Goal: Task Accomplishment & Management: Manage account settings

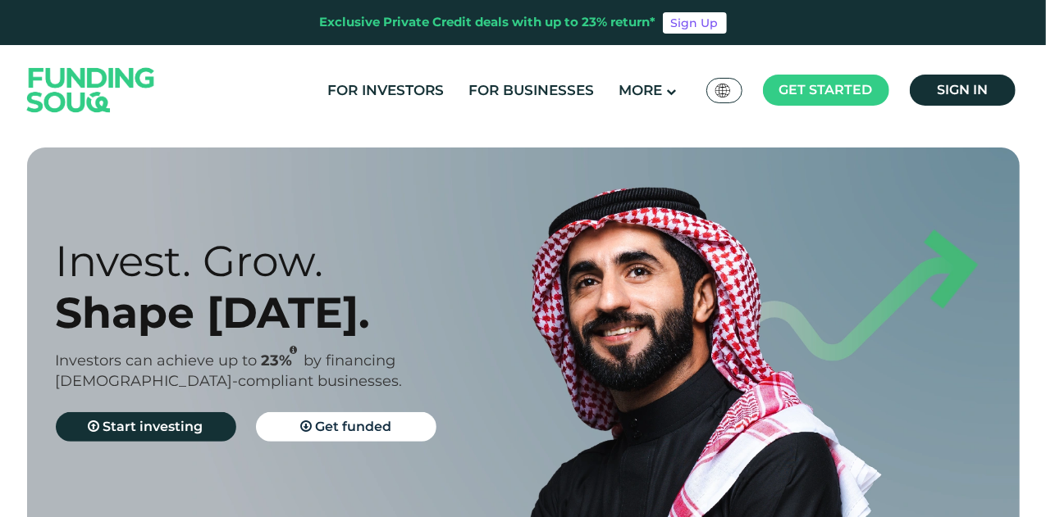
click at [986, 71] on div "For Investors For Businesses More About Us Global عربي" at bounding box center [523, 90] width 1000 height 90
click at [933, 92] on link "Sign in" at bounding box center [962, 90] width 106 height 31
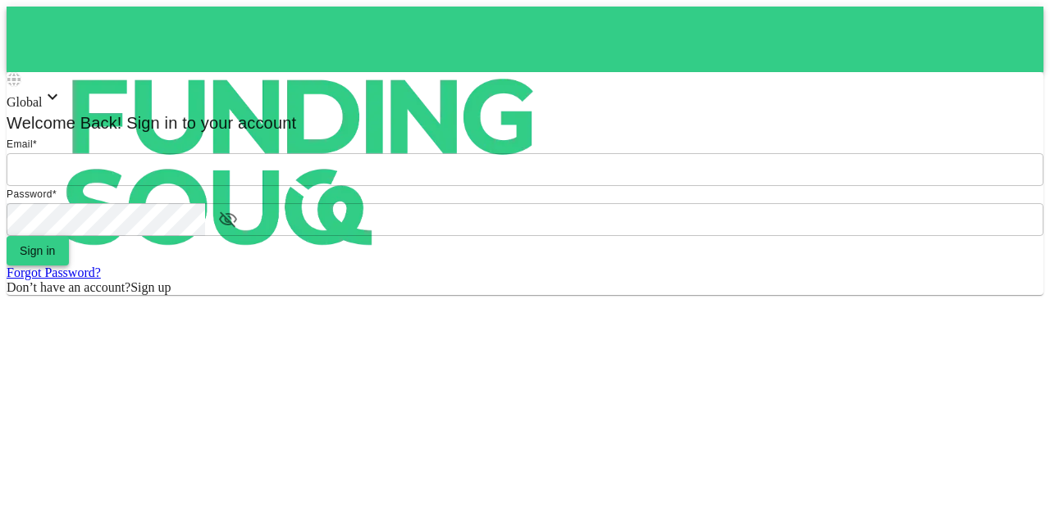
type input "[EMAIL_ADDRESS][PERSON_NAME][DOMAIN_NAME]"
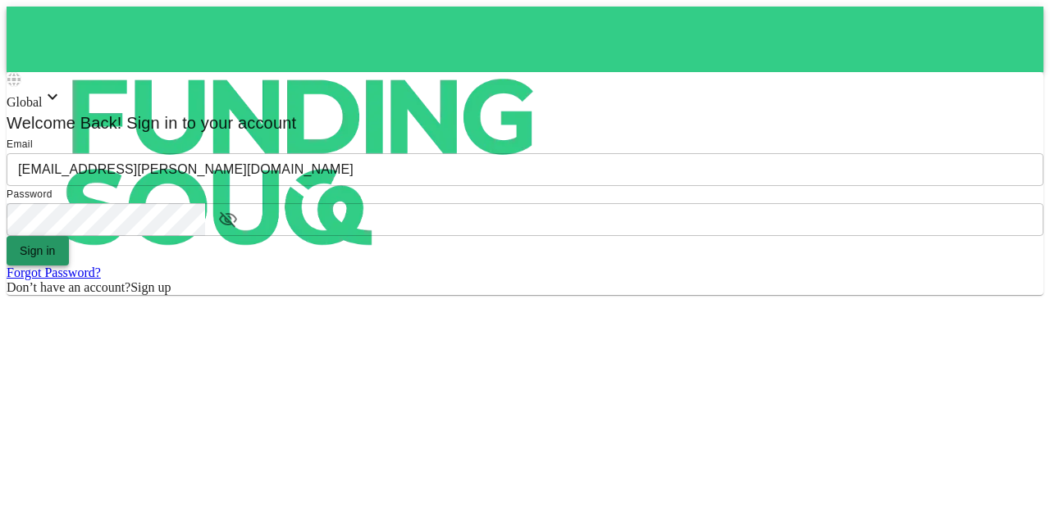
click at [69, 266] on button "Sign in" at bounding box center [38, 251] width 62 height 30
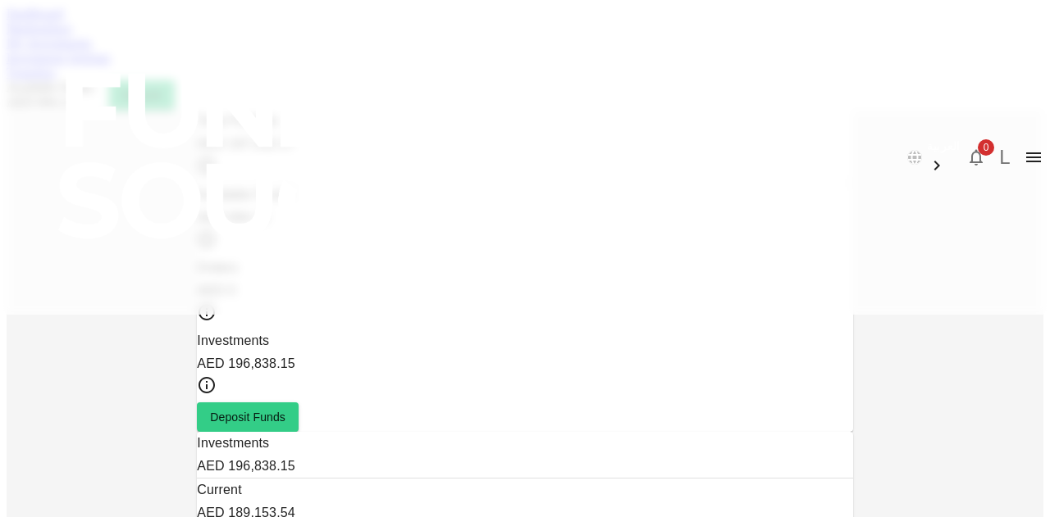
click at [72, 35] on link "Marketplace" at bounding box center [40, 28] width 66 height 14
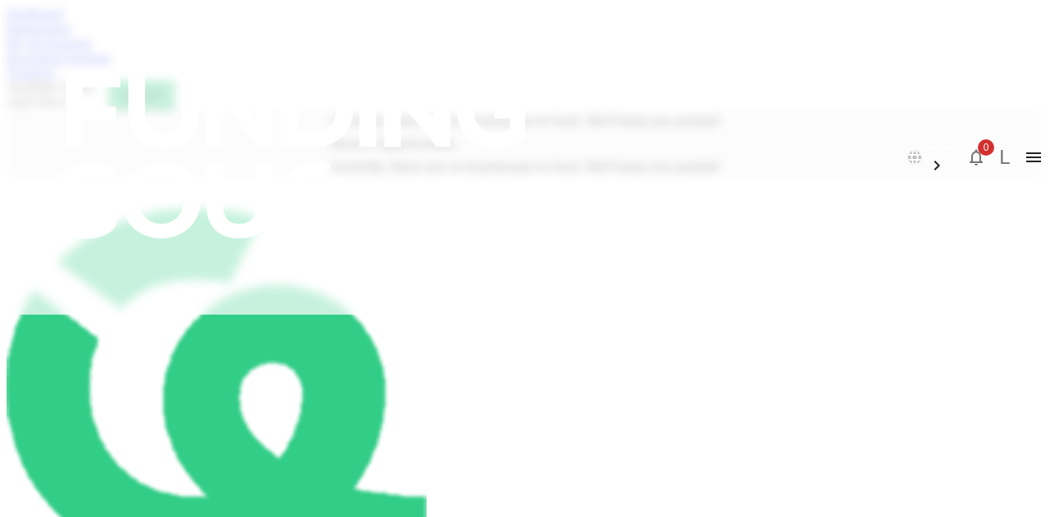
click at [92, 50] on link "My Investments" at bounding box center [49, 43] width 85 height 14
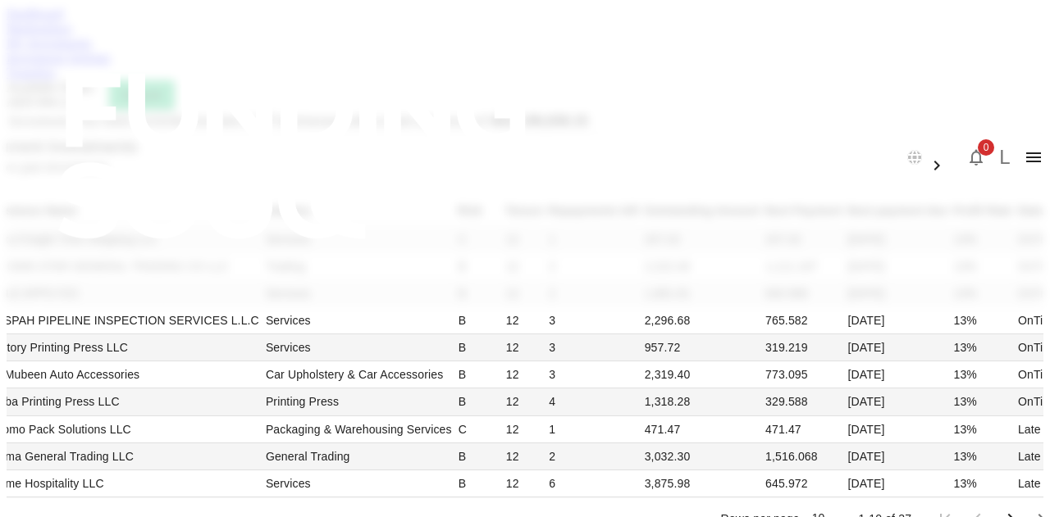
click at [63, 21] on link "Dashboard" at bounding box center [35, 14] width 57 height 14
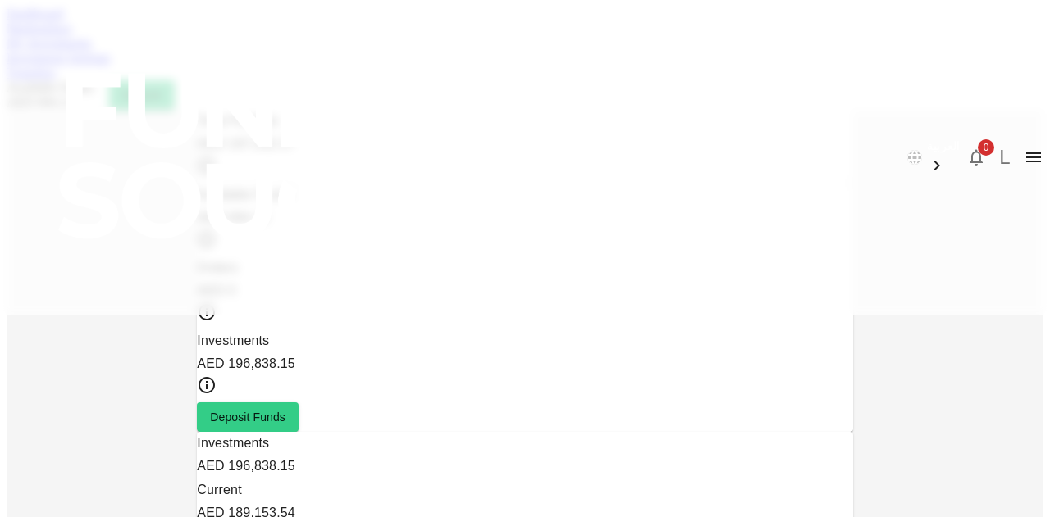
click at [72, 35] on link "Marketplace" at bounding box center [40, 28] width 66 height 14
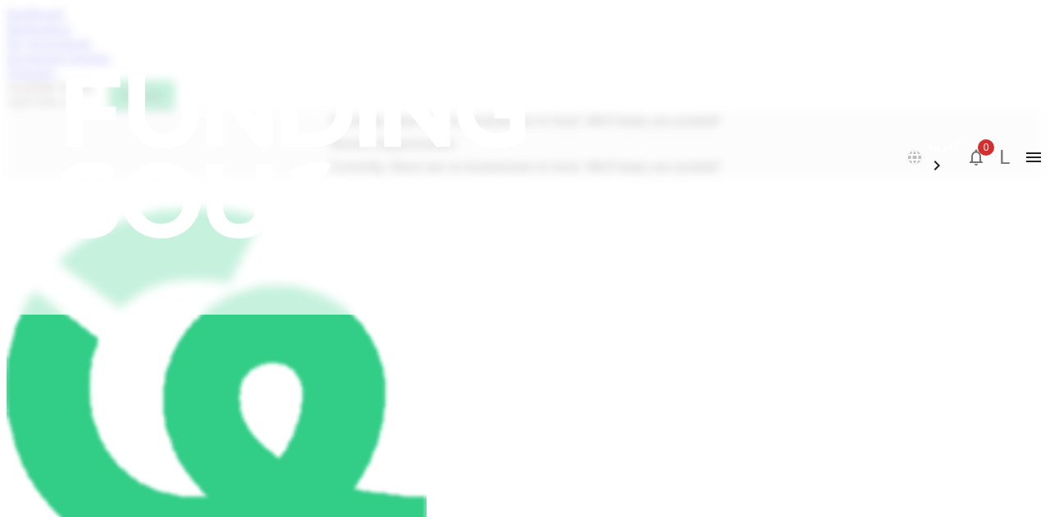
click at [92, 50] on link "My Investments" at bounding box center [49, 43] width 85 height 14
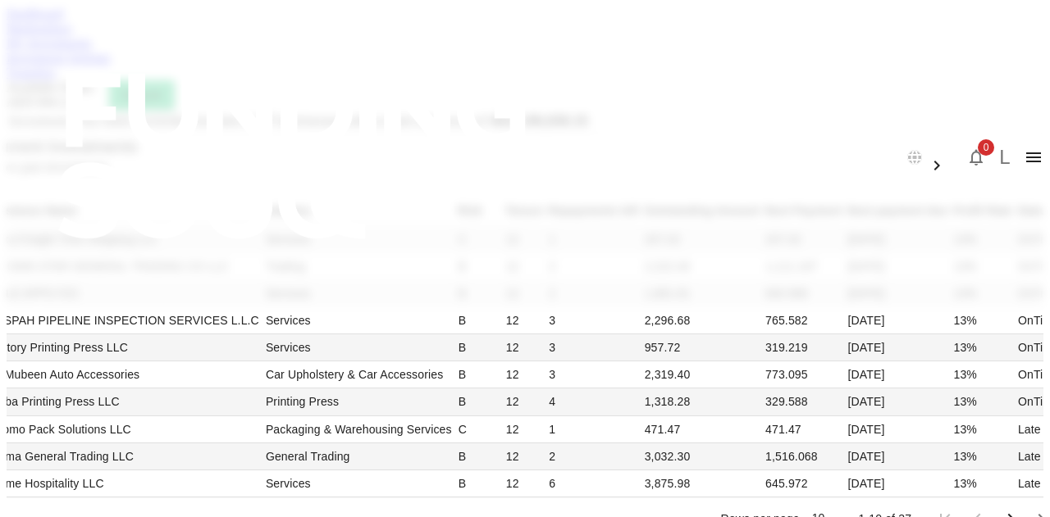
click at [111, 65] on link "Investment Settings" at bounding box center [59, 58] width 104 height 14
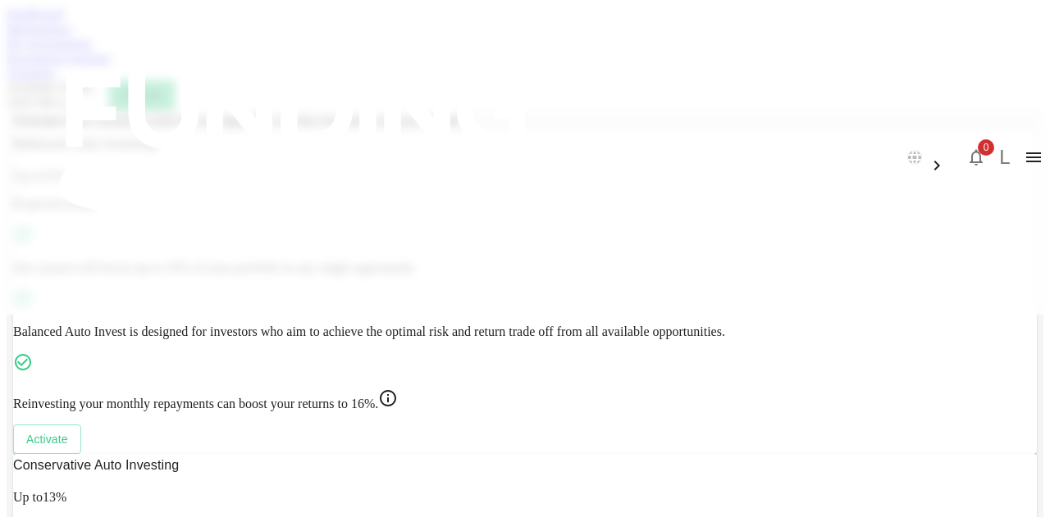
click at [56, 80] on link "Transfers" at bounding box center [31, 73] width 49 height 14
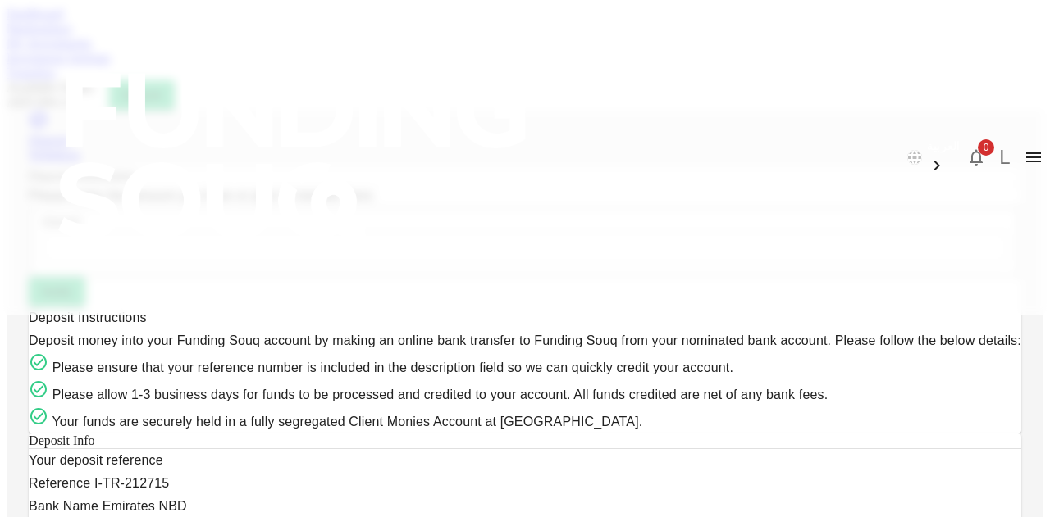
click at [63, 21] on link "Dashboard" at bounding box center [35, 14] width 57 height 14
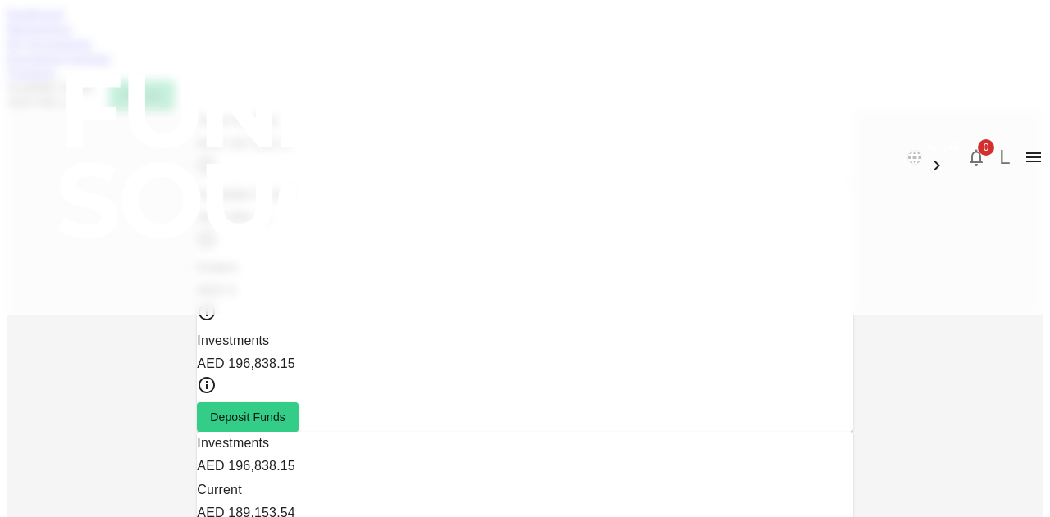
click at [87, 55] on img at bounding box center [295, 156] width 590 height 312
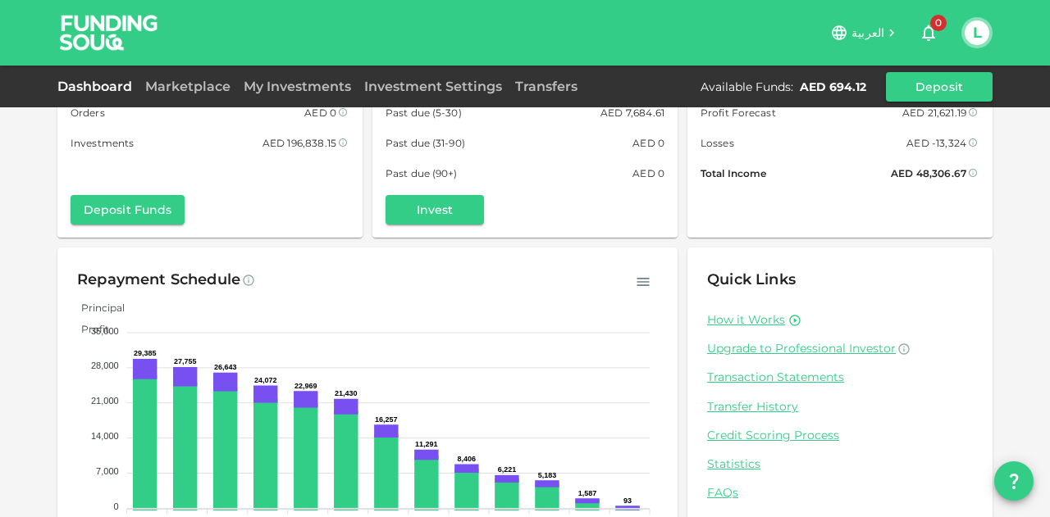
scroll to position [161, 0]
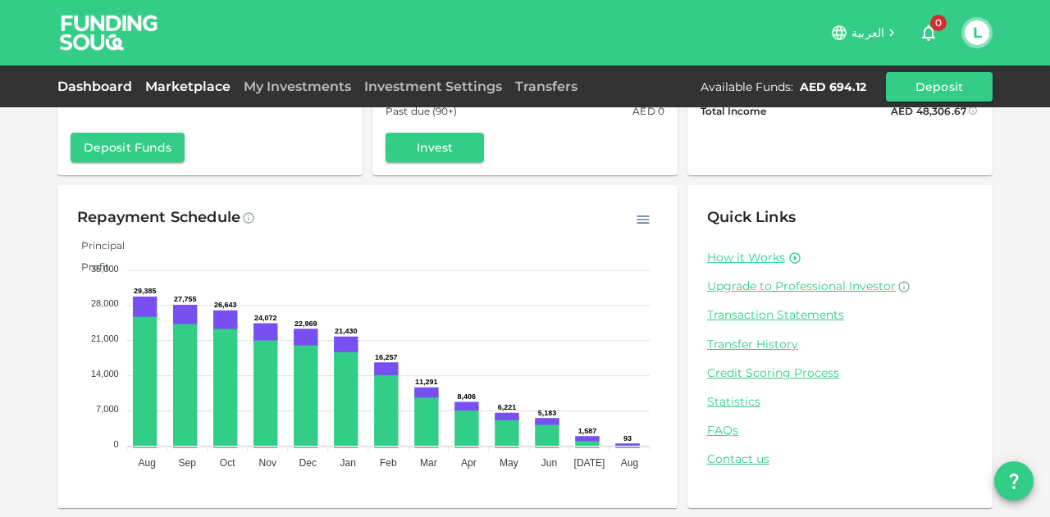
click at [206, 83] on link "Marketplace" at bounding box center [188, 87] width 98 height 16
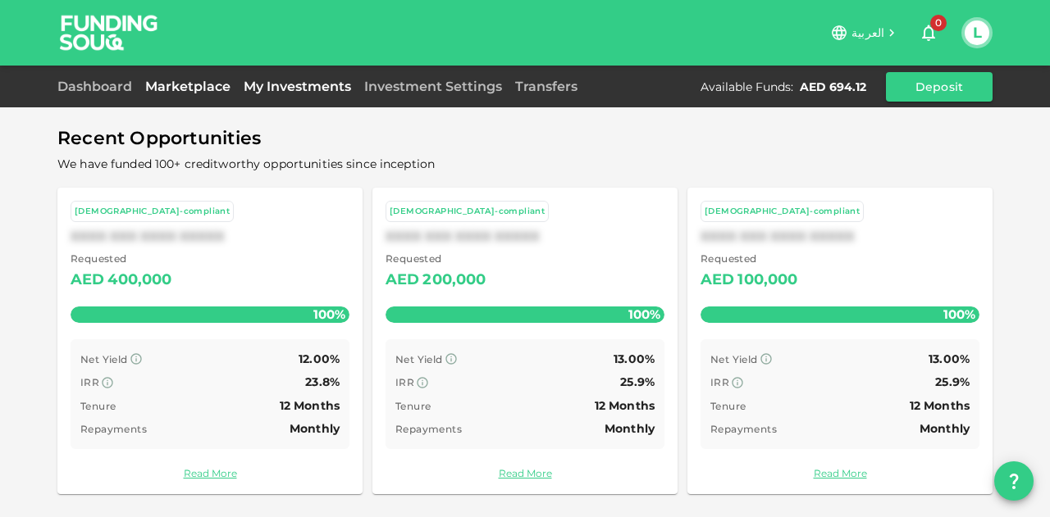
scroll to position [89, 0]
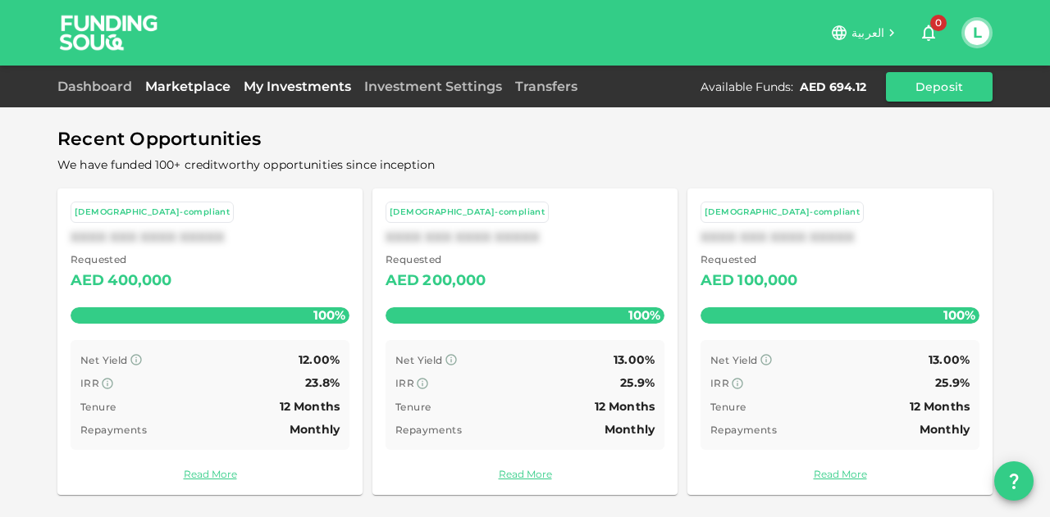
click at [289, 80] on link "My Investments" at bounding box center [297, 87] width 121 height 16
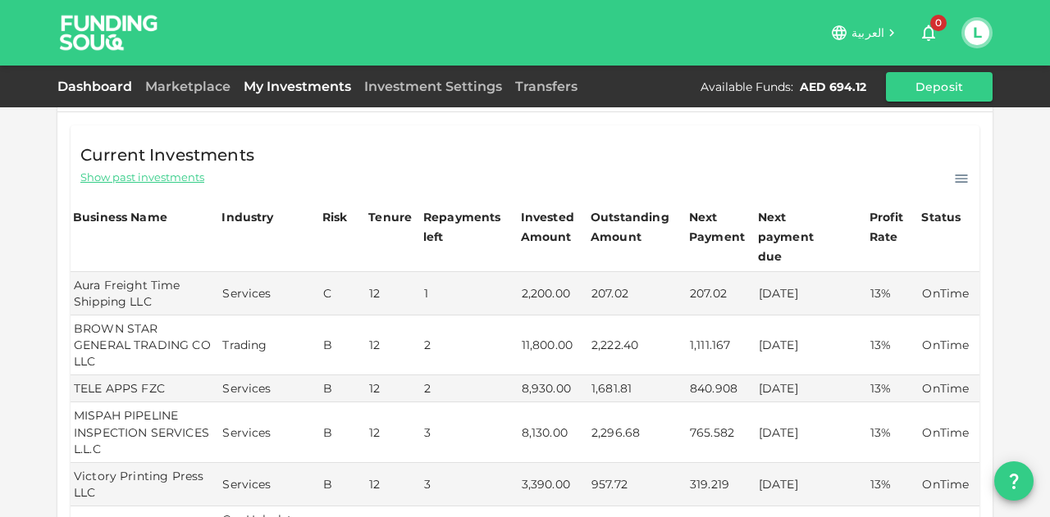
click at [120, 88] on link "Dashboard" at bounding box center [97, 87] width 81 height 16
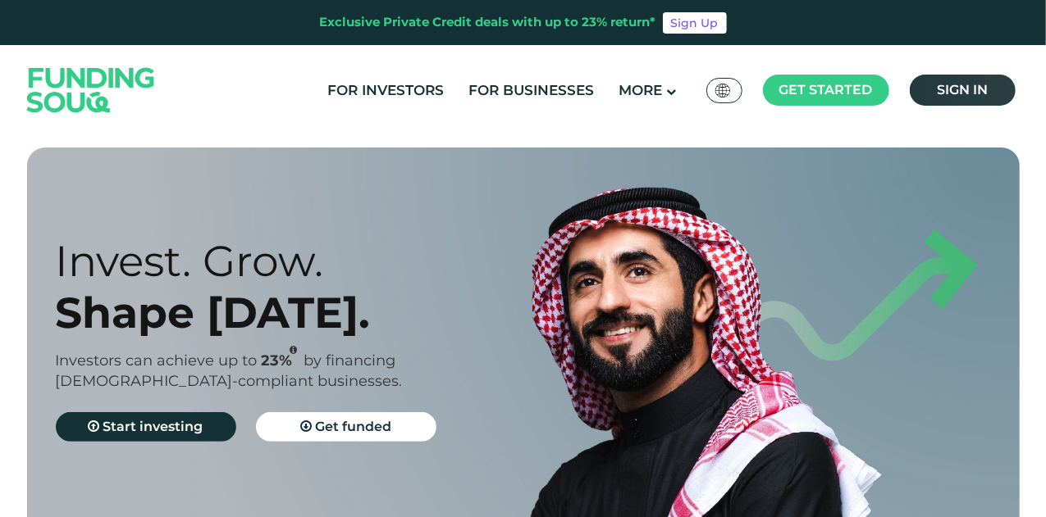
click at [991, 93] on link "Sign in" at bounding box center [962, 90] width 106 height 31
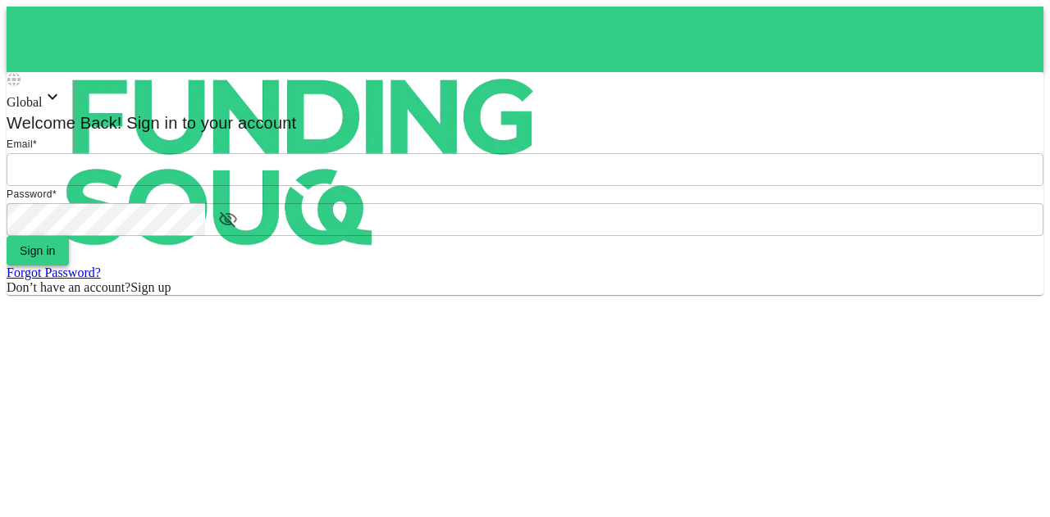
type input "[EMAIL_ADDRESS][PERSON_NAME][DOMAIN_NAME]"
click at [69, 266] on button "Sign in" at bounding box center [38, 251] width 62 height 30
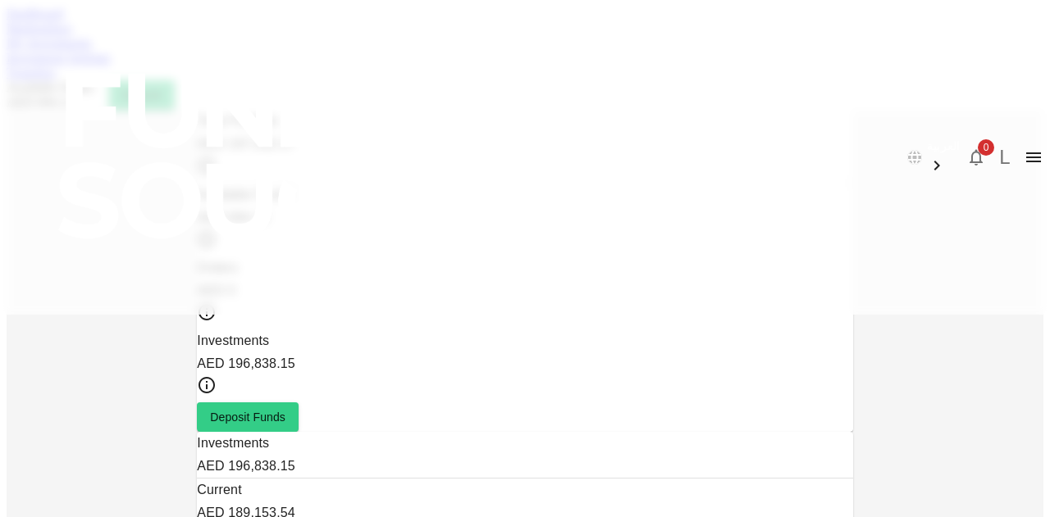
click at [111, 65] on link "Investment Settings" at bounding box center [59, 58] width 104 height 14
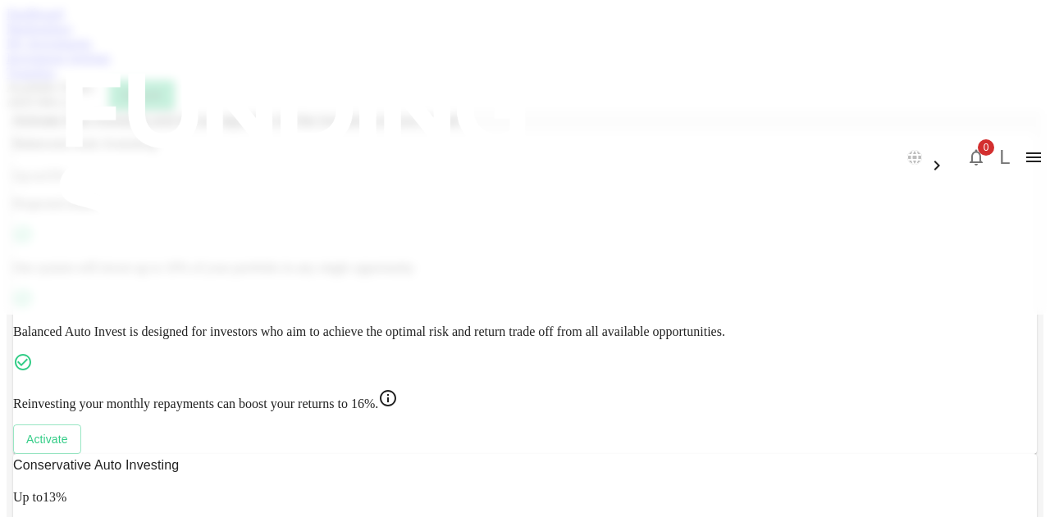
click at [56, 80] on link "Transfers" at bounding box center [31, 73] width 49 height 14
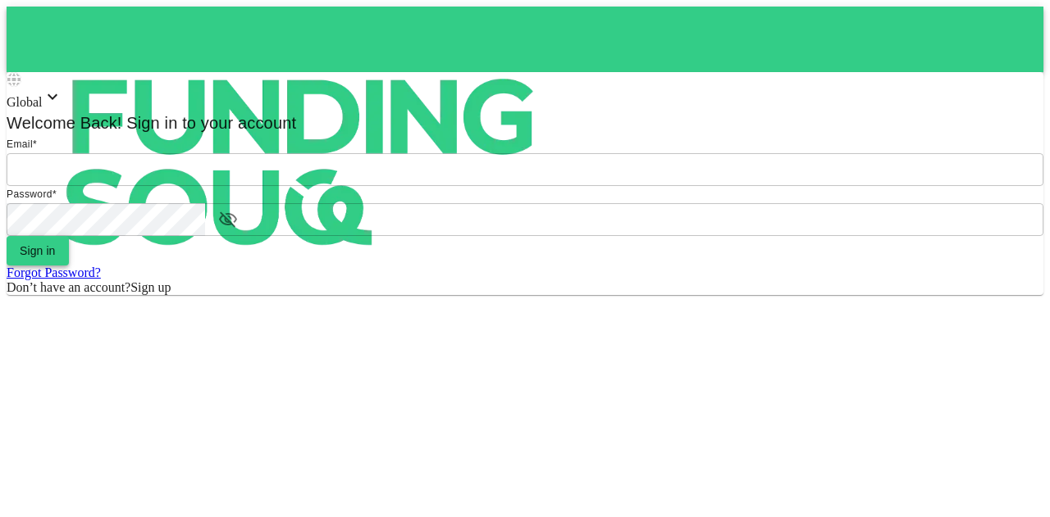
type input "[EMAIL_ADDRESS][PERSON_NAME][DOMAIN_NAME]"
click at [69, 266] on button "Sign in" at bounding box center [38, 251] width 62 height 30
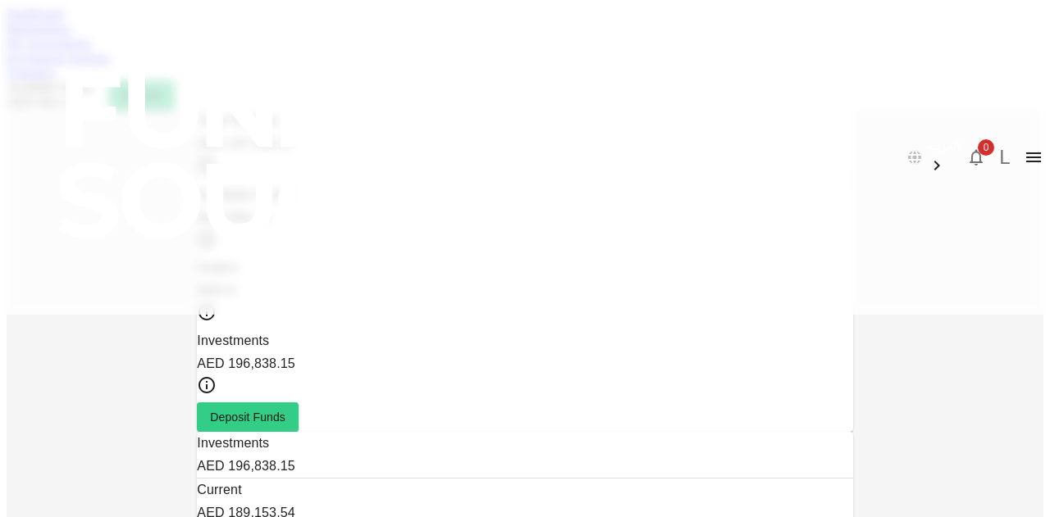
click at [72, 35] on link "Marketplace" at bounding box center [40, 28] width 66 height 14
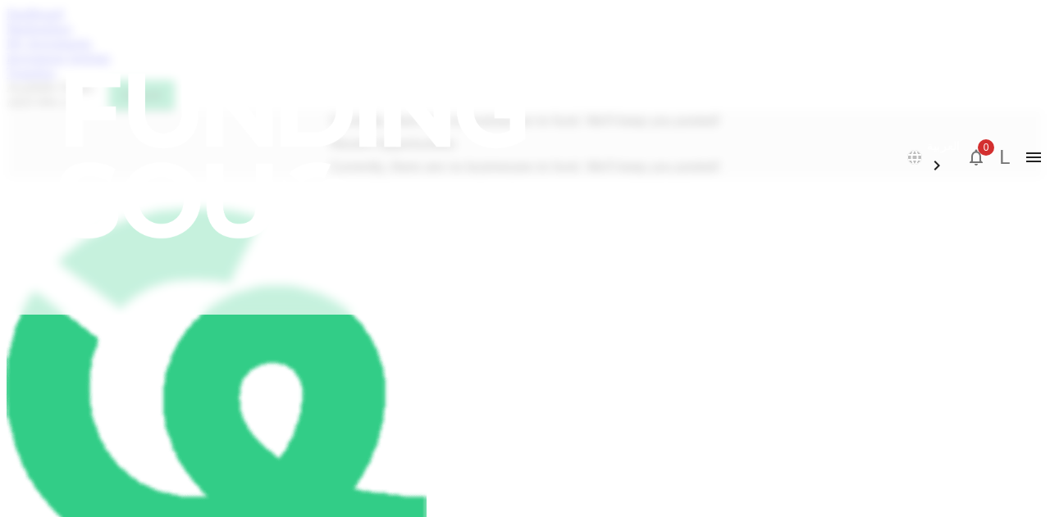
click at [92, 50] on link "My Investments" at bounding box center [49, 43] width 85 height 14
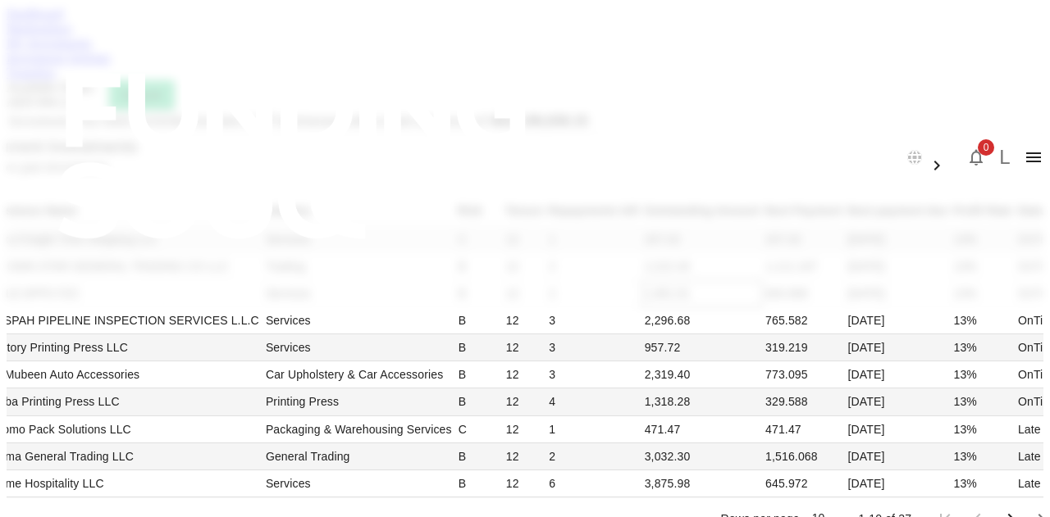
scroll to position [246, 0]
click at [733, 472] on li "50" at bounding box center [737, 460] width 48 height 30
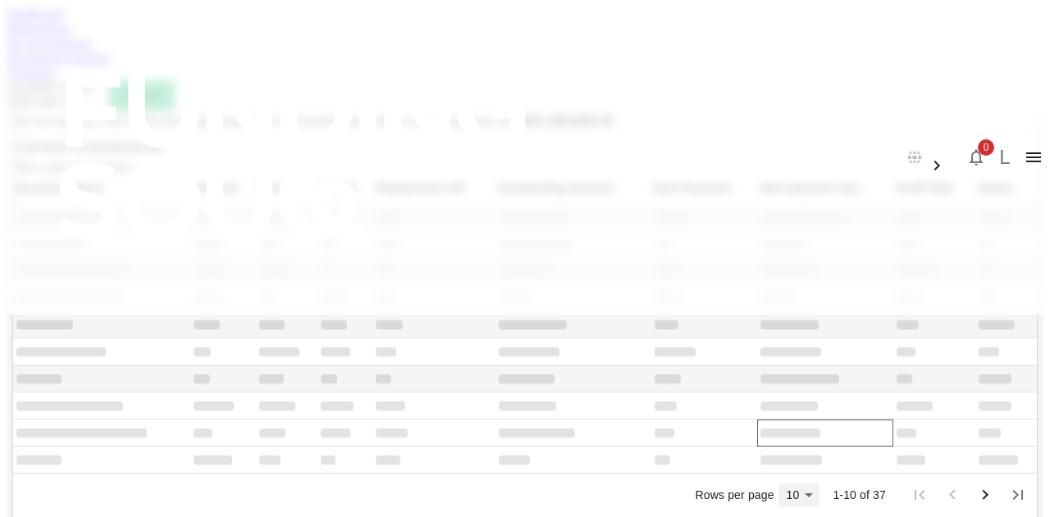
type input "50"
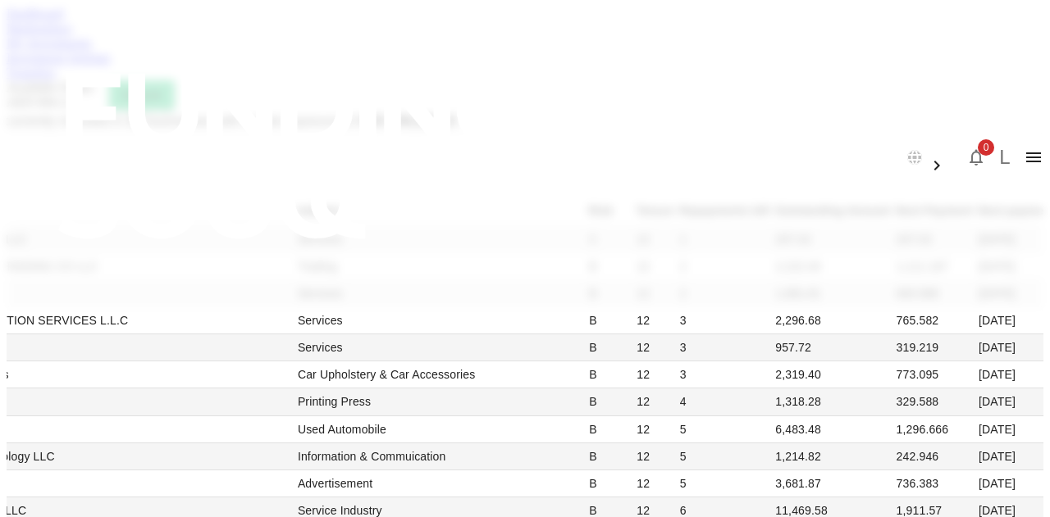
click at [63, 21] on link "Dashboard" at bounding box center [35, 14] width 57 height 14
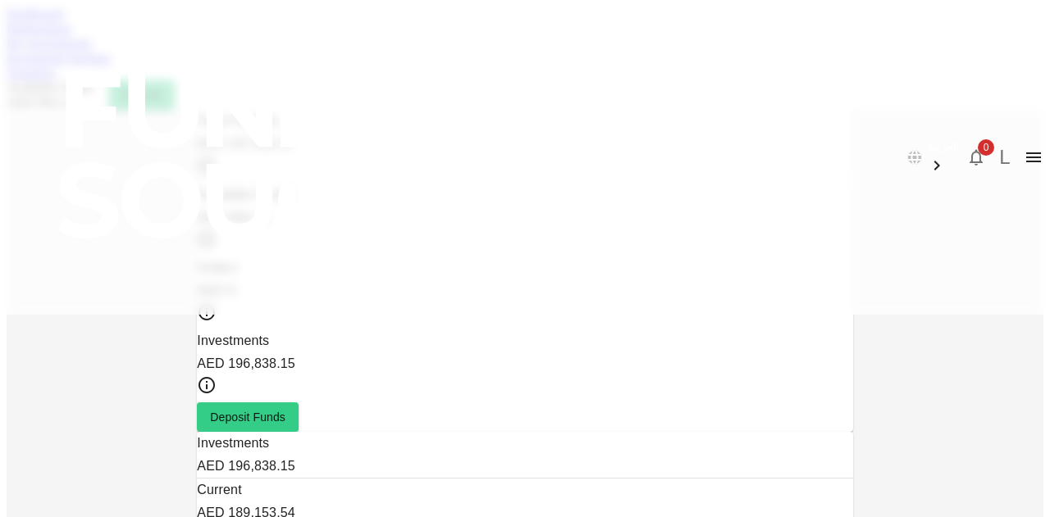
click at [111, 65] on link "Investment Settings" at bounding box center [59, 58] width 104 height 14
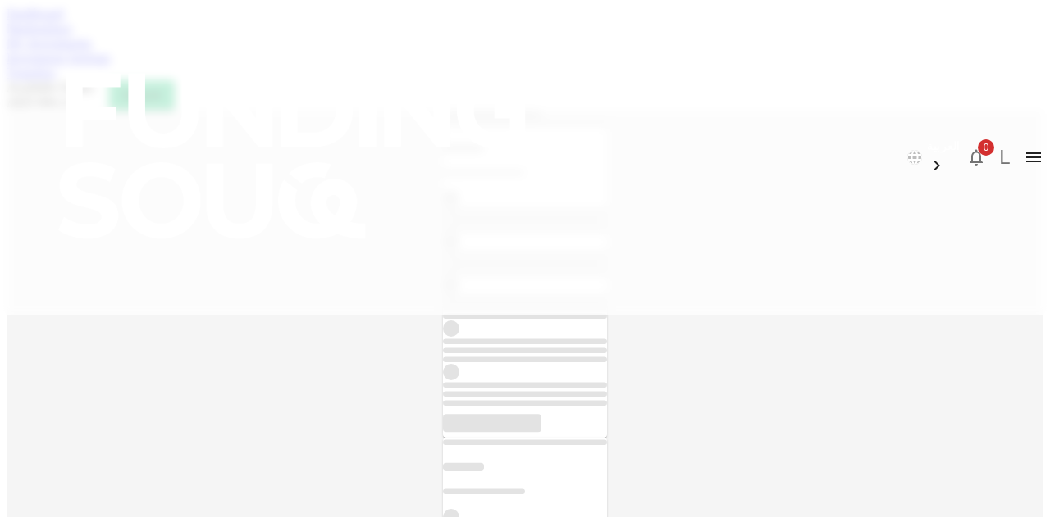
click at [208, 36] on div "Marketplace" at bounding box center [525, 28] width 1037 height 15
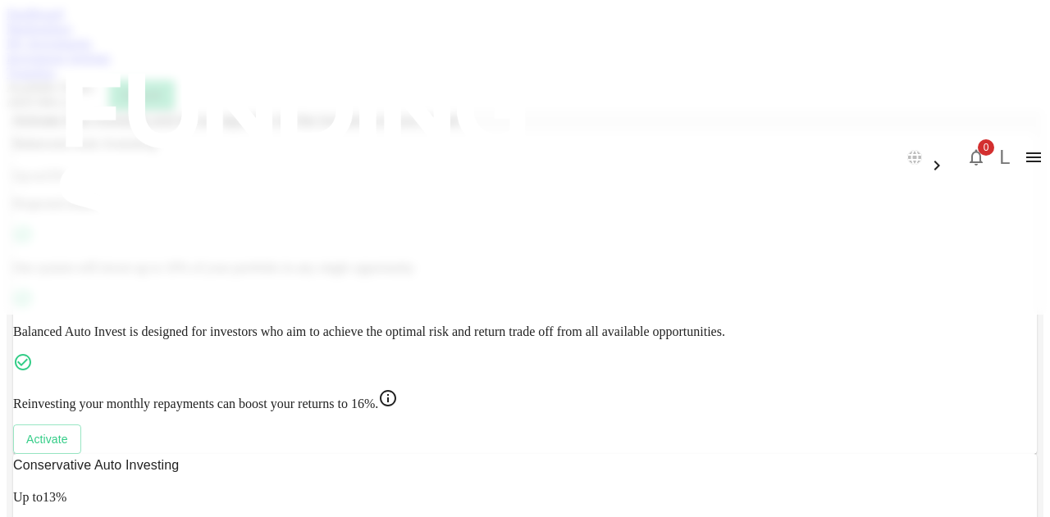
click at [72, 35] on link "Marketplace" at bounding box center [40, 28] width 66 height 14
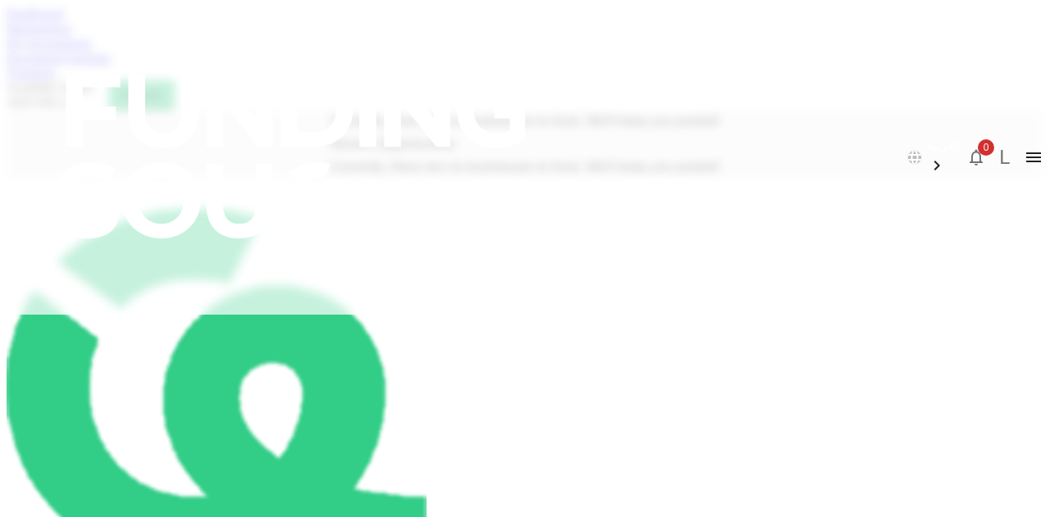
click at [63, 21] on link "Dashboard" at bounding box center [35, 14] width 57 height 14
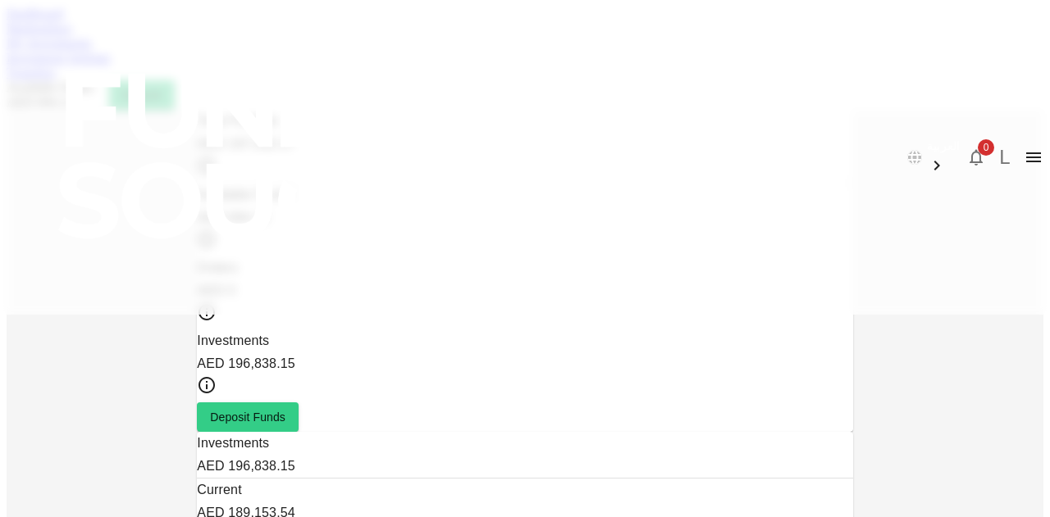
scroll to position [161, 0]
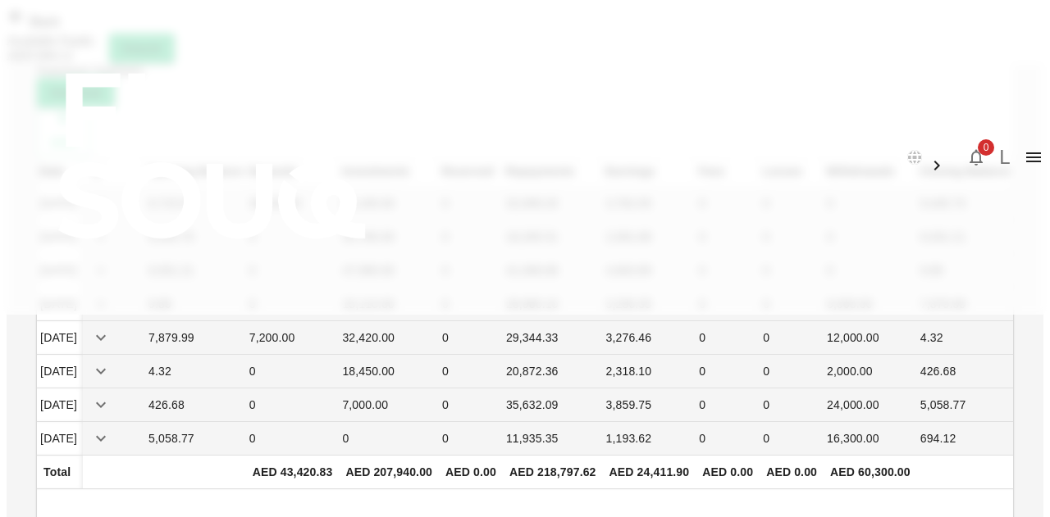
click at [60, 29] on span "Back" at bounding box center [43, 22] width 34 height 14
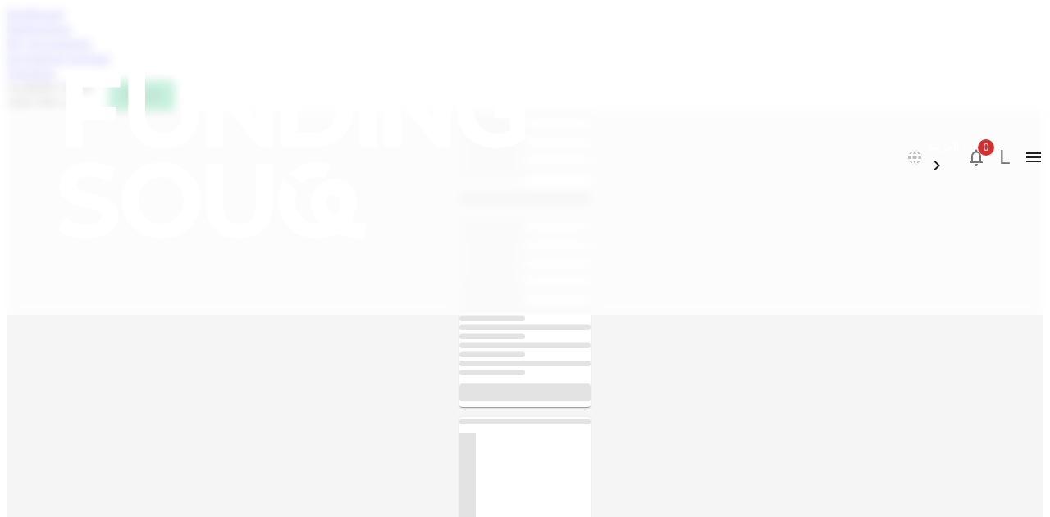
click at [63, 21] on link "Dashboard" at bounding box center [35, 14] width 57 height 14
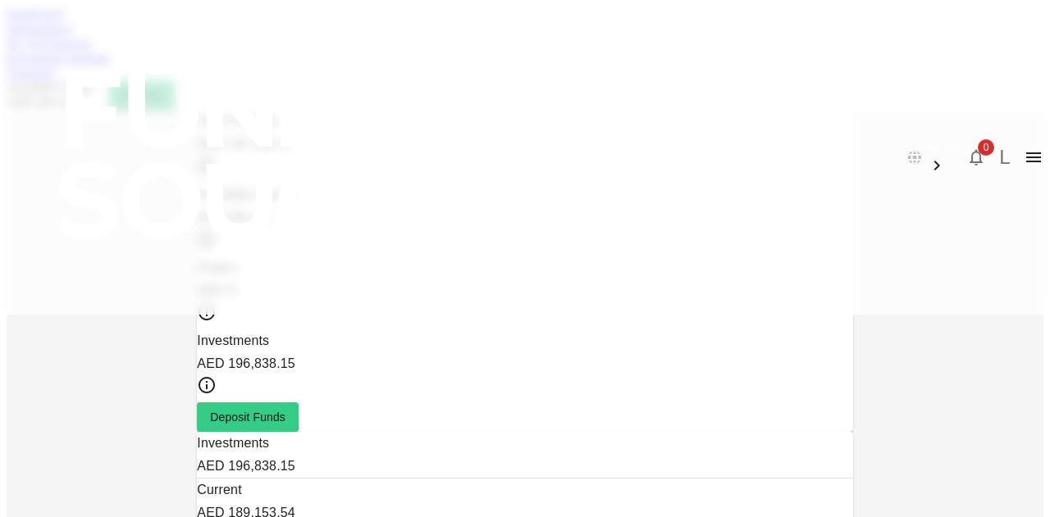
click at [63, 21] on link "Dashboard" at bounding box center [35, 14] width 57 height 14
click at [72, 35] on link "Marketplace" at bounding box center [40, 28] width 66 height 14
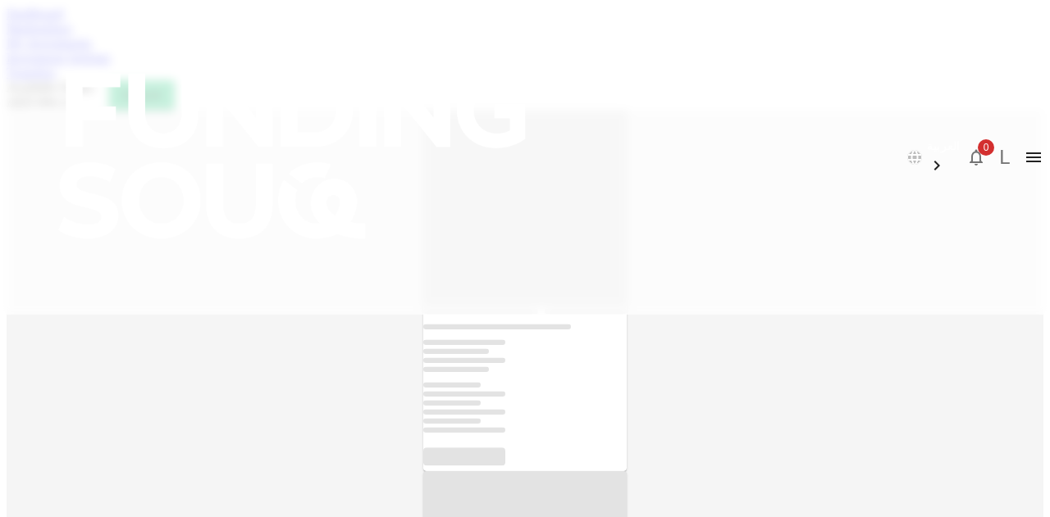
click at [72, 35] on link "Marketplace" at bounding box center [40, 28] width 66 height 14
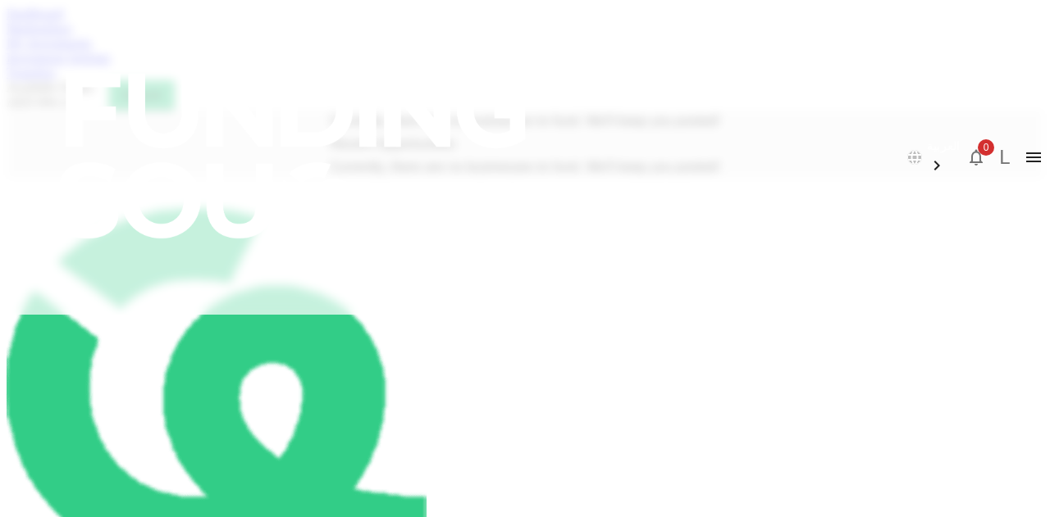
click at [92, 50] on link "My Investments" at bounding box center [49, 43] width 85 height 14
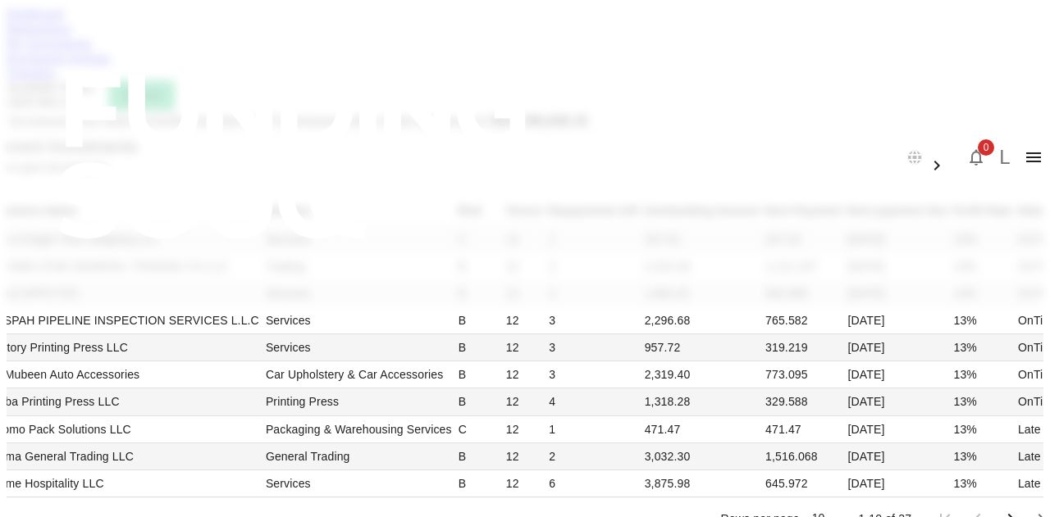
click at [72, 35] on link "Marketplace" at bounding box center [40, 28] width 66 height 14
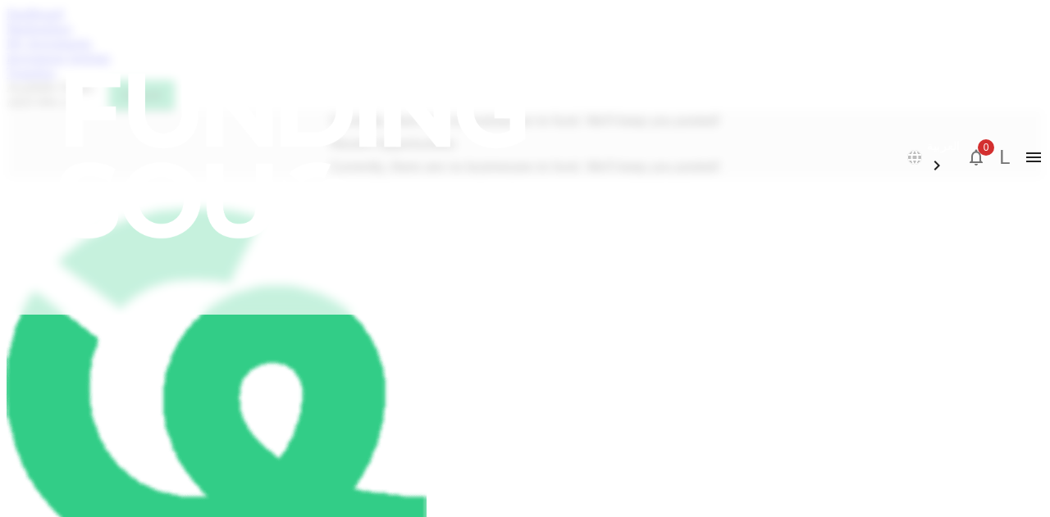
click at [63, 21] on link "Dashboard" at bounding box center [35, 14] width 57 height 14
